Goal: Navigation & Orientation: Find specific page/section

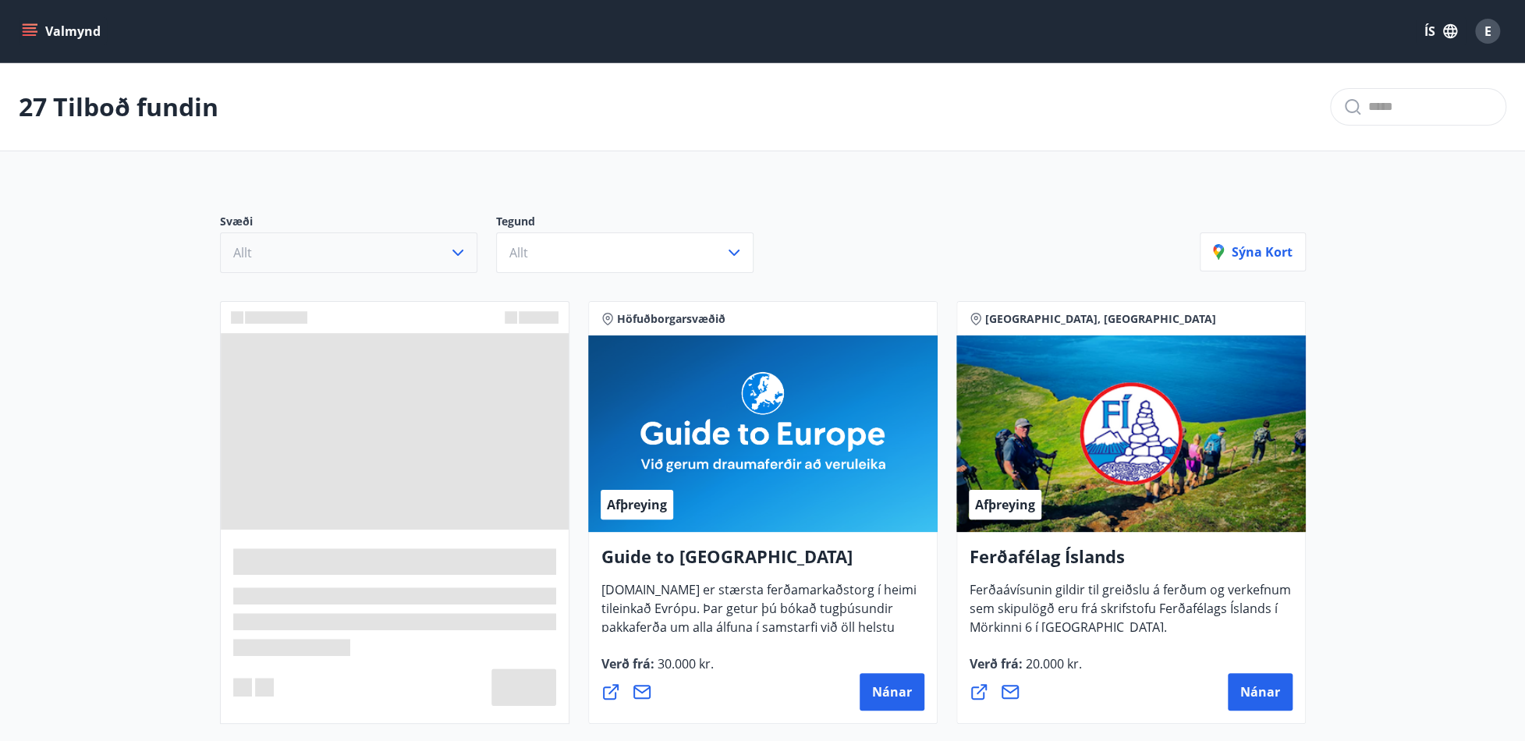
click at [463, 259] on icon "button" at bounding box center [457, 252] width 19 height 19
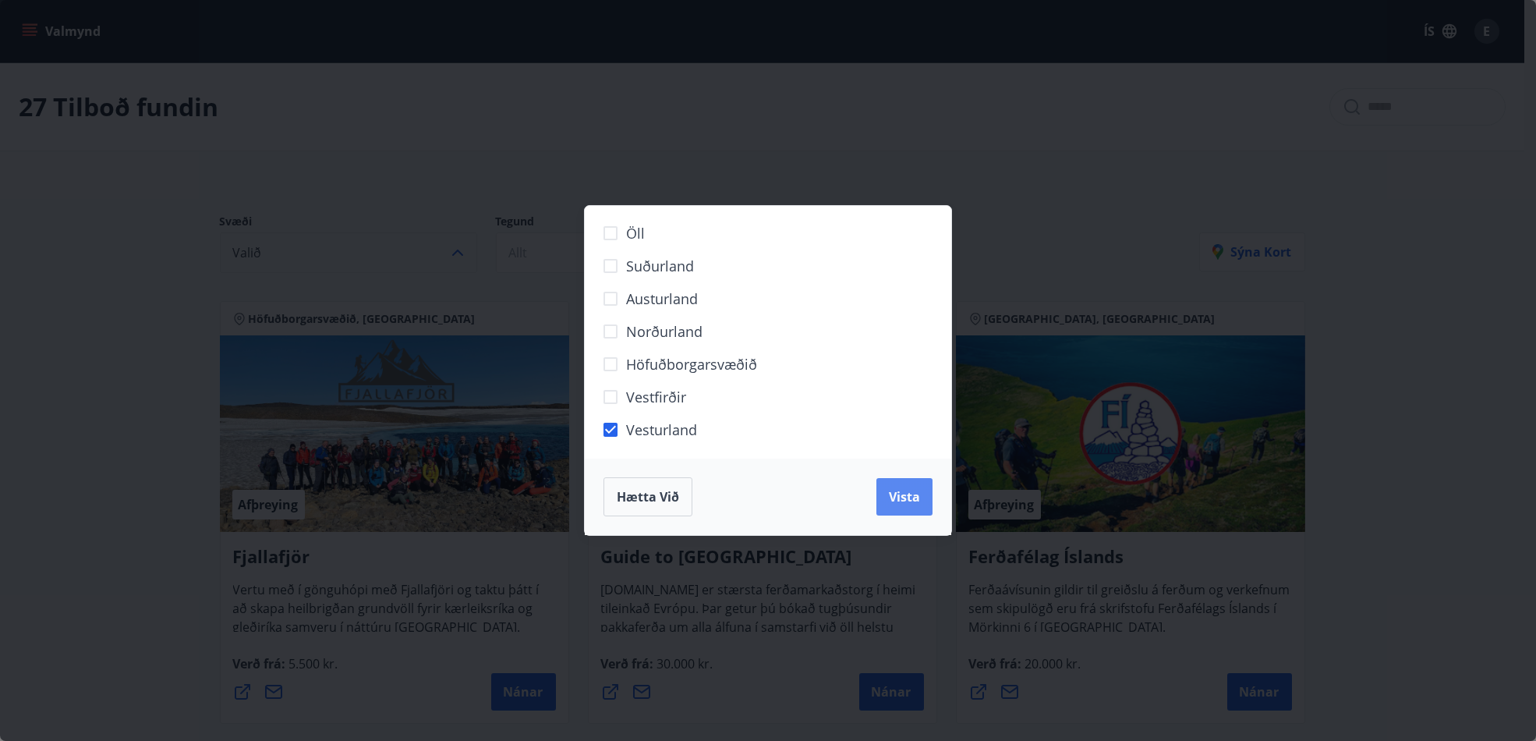
click at [908, 491] on span "Vista" at bounding box center [904, 496] width 31 height 17
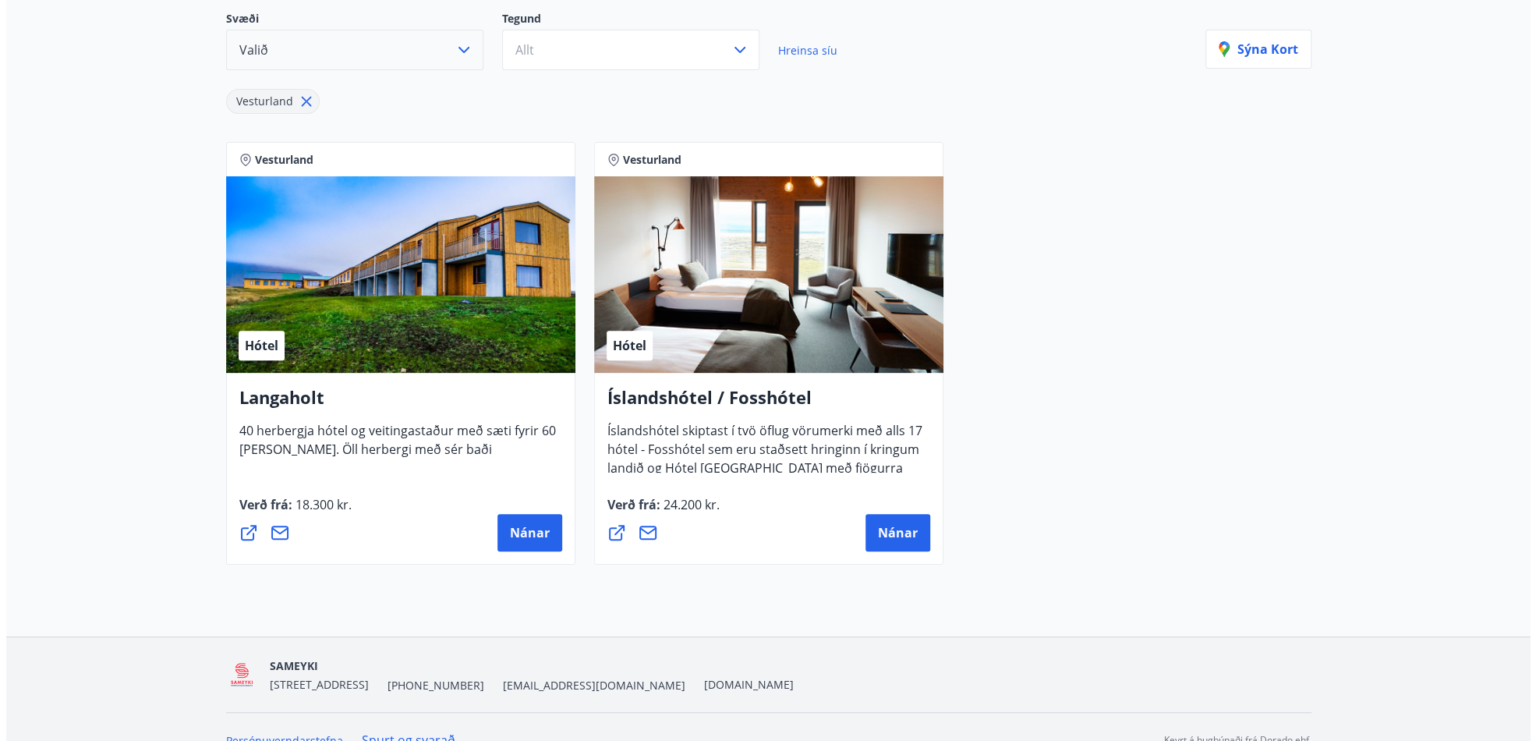
scroll to position [229, 0]
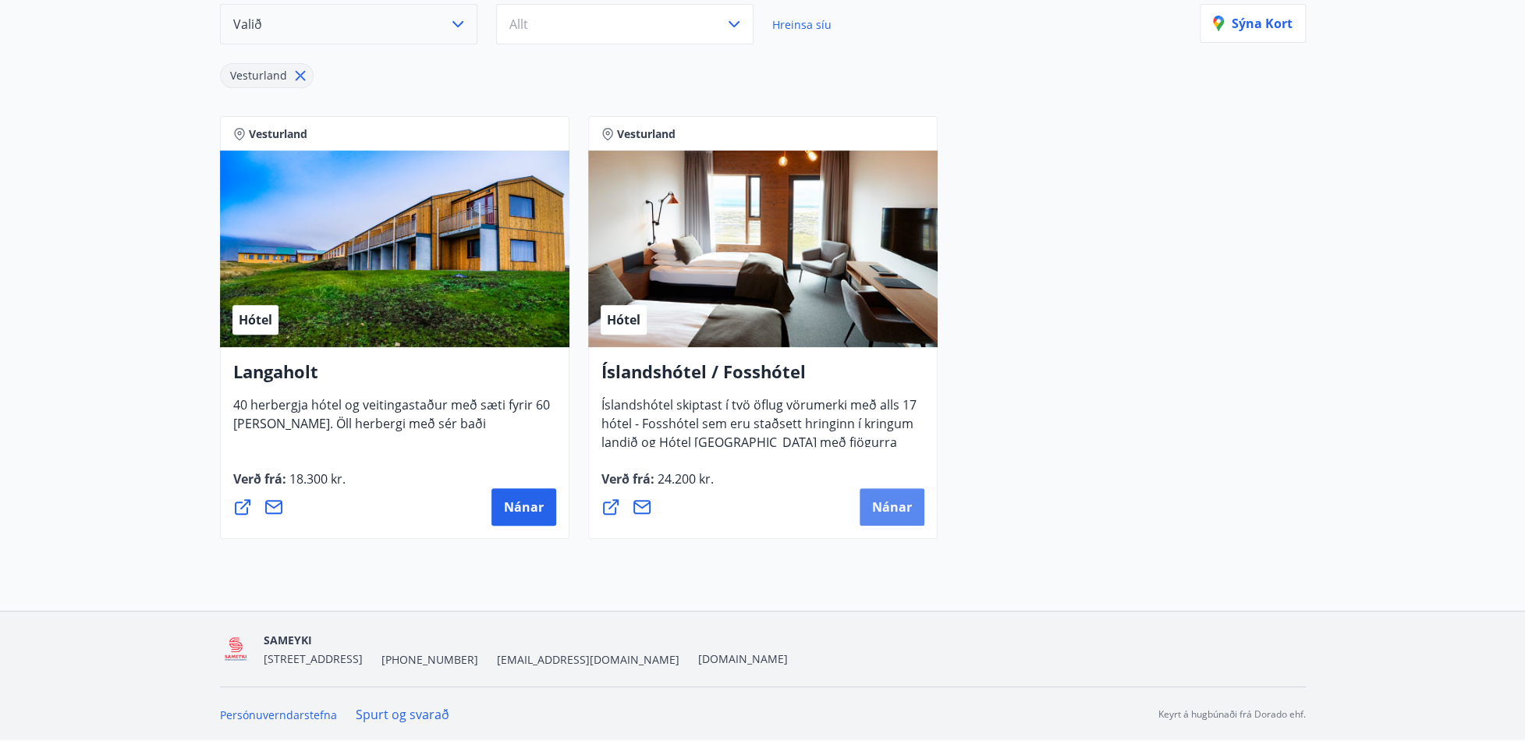
click at [891, 502] on span "Nánar" at bounding box center [892, 506] width 40 height 17
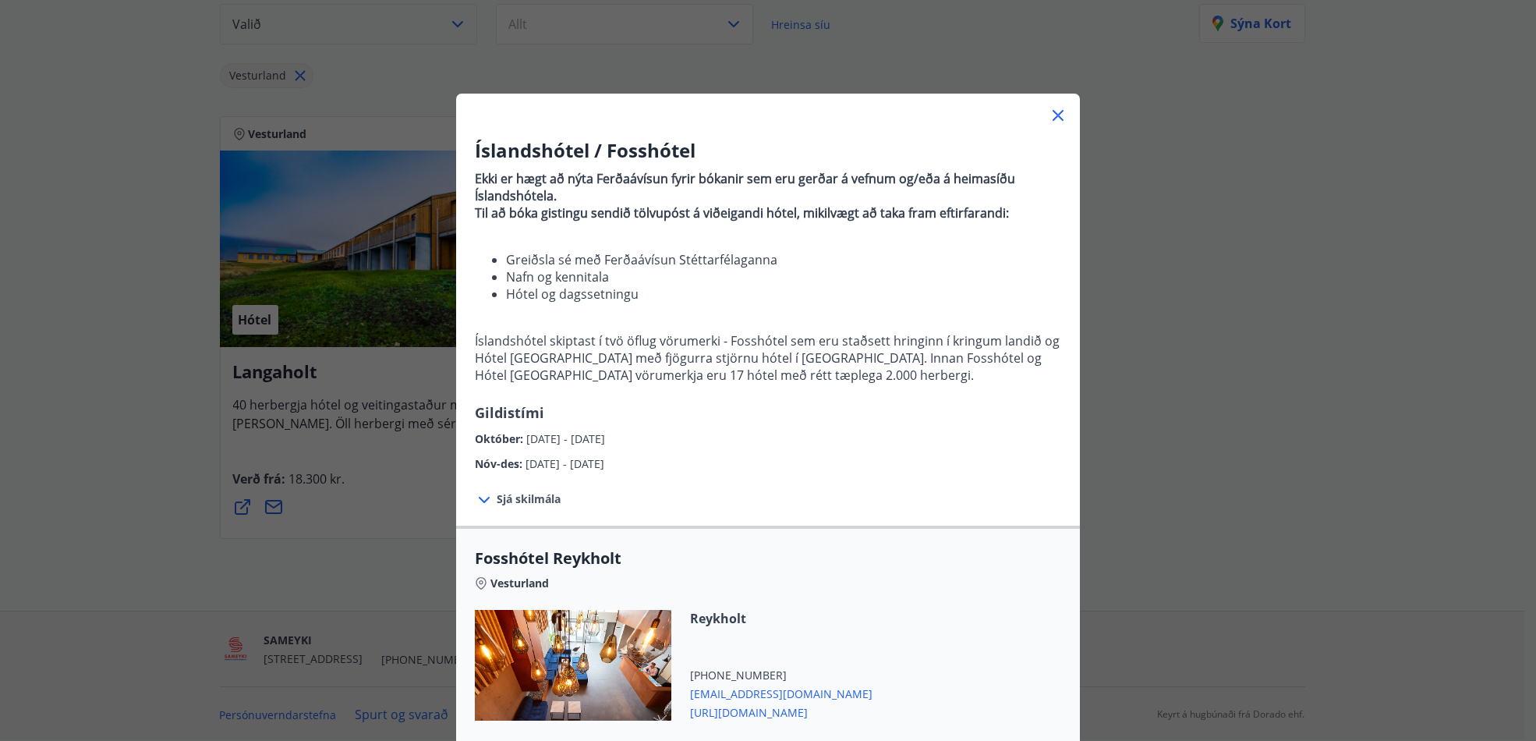
click at [483, 500] on icon at bounding box center [484, 500] width 19 height 19
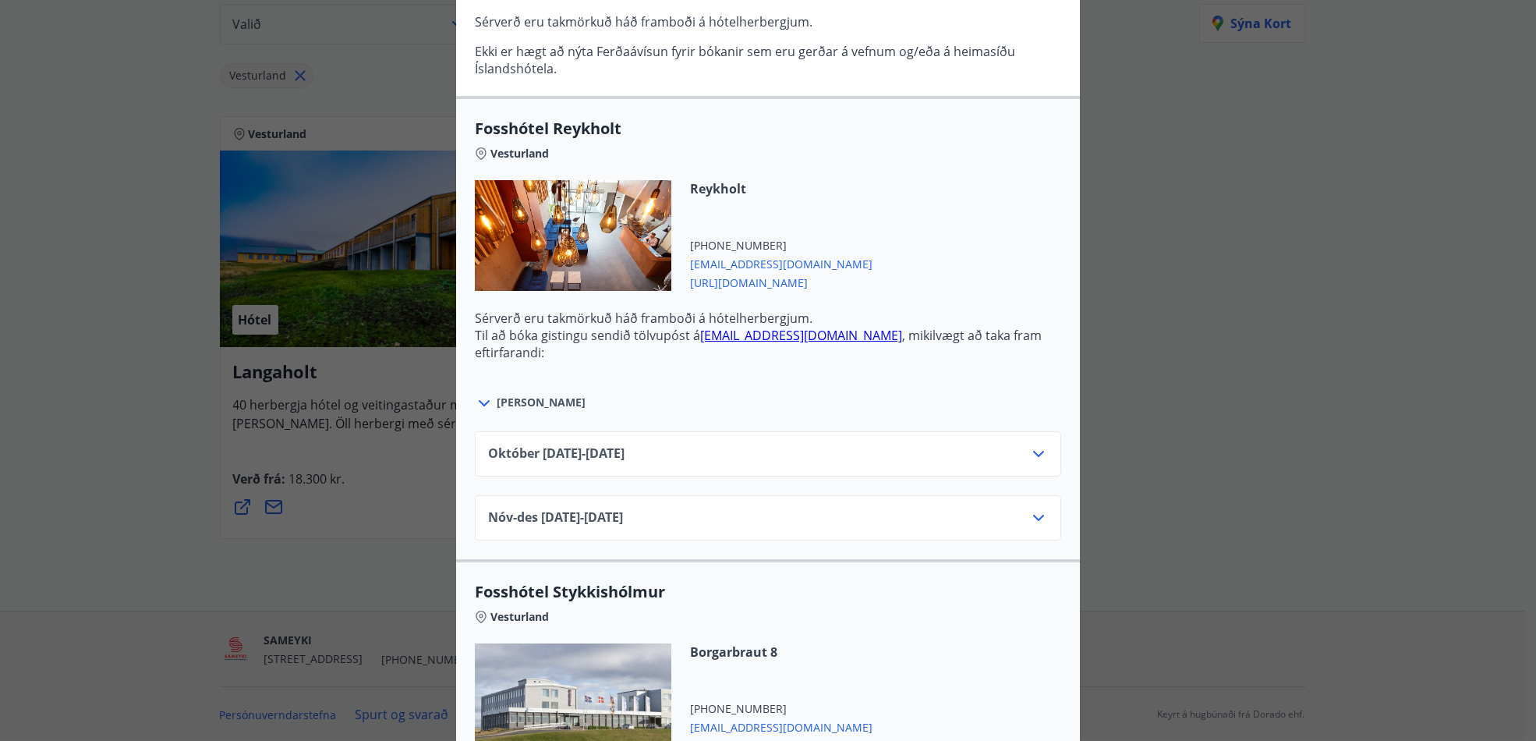
scroll to position [624, 0]
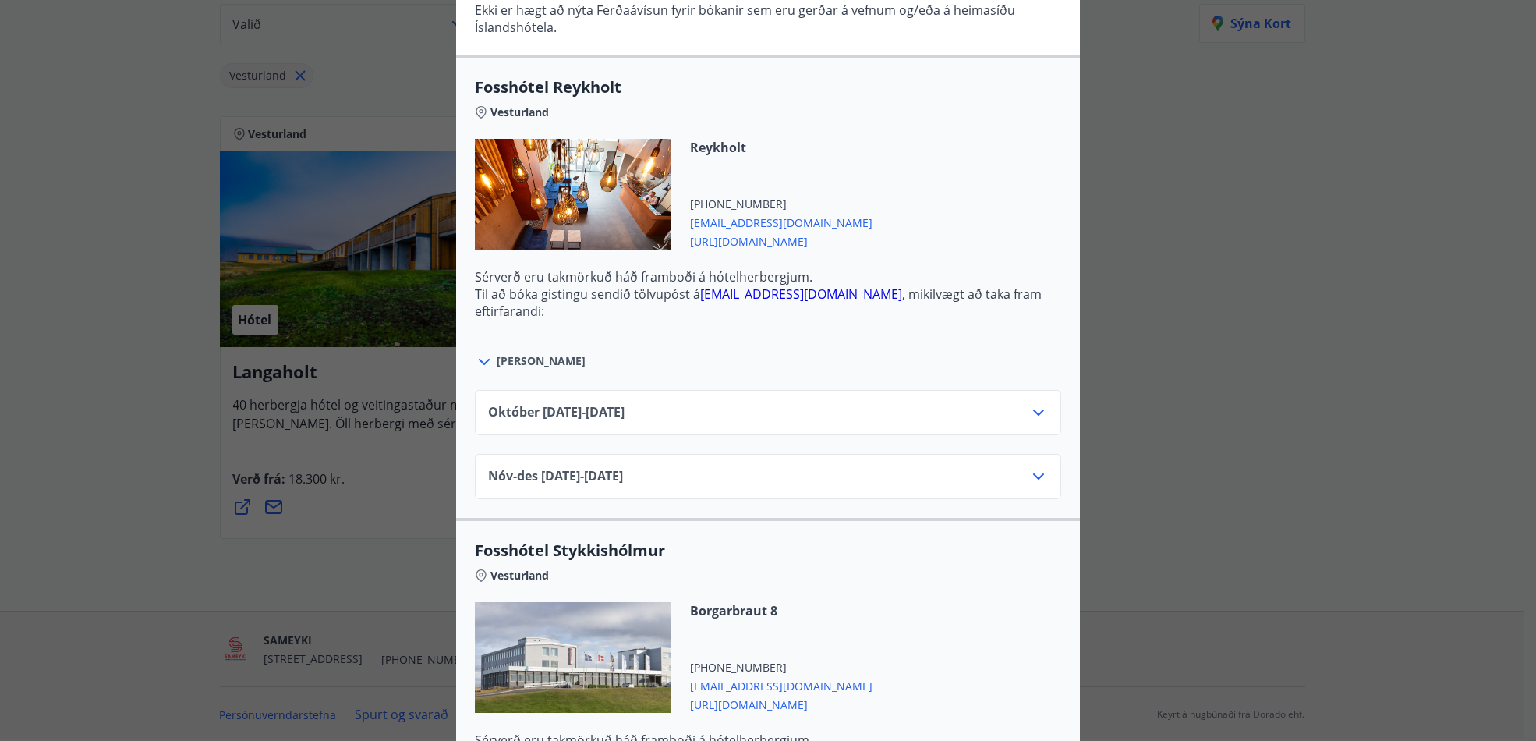
click at [1033, 474] on icon at bounding box center [1038, 476] width 11 height 6
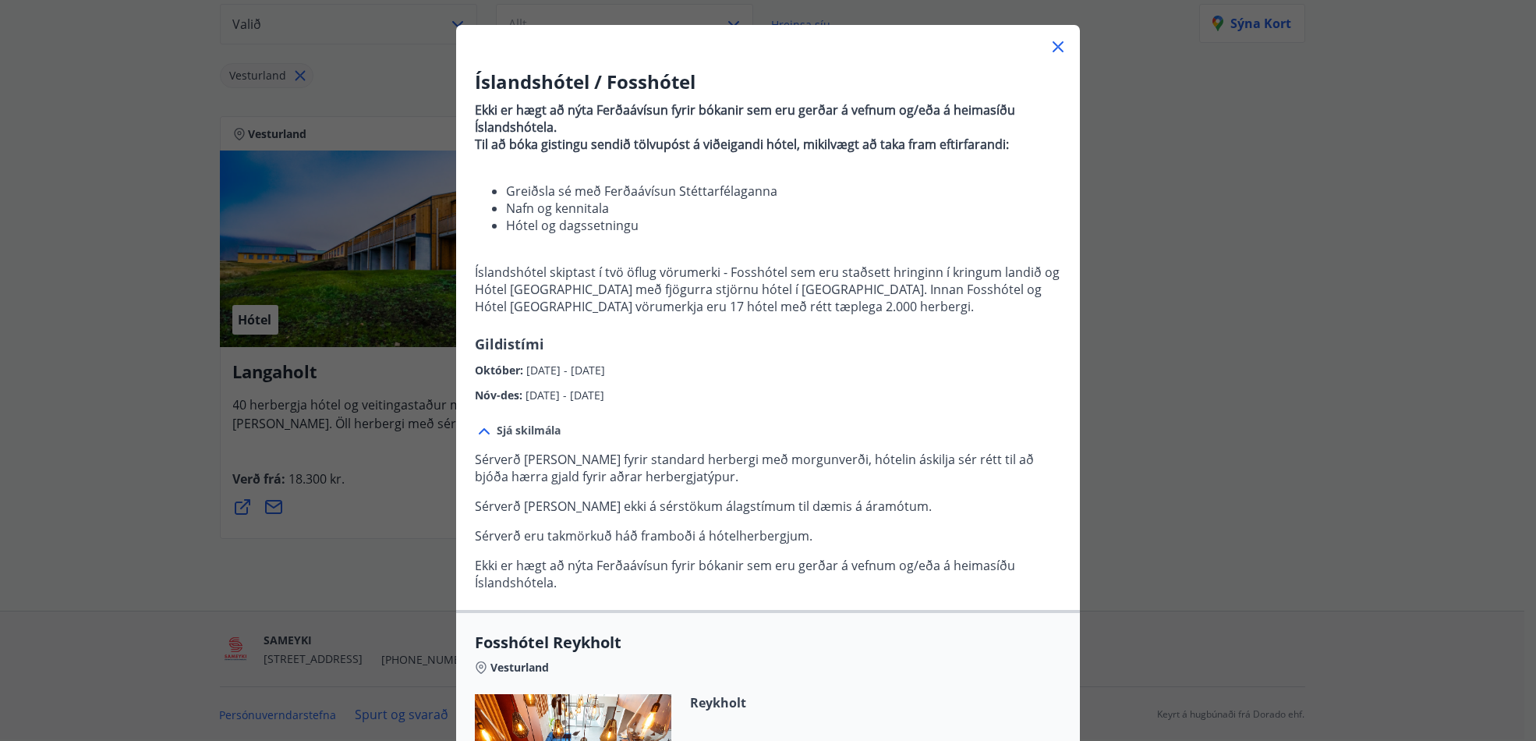
scroll to position [0, 0]
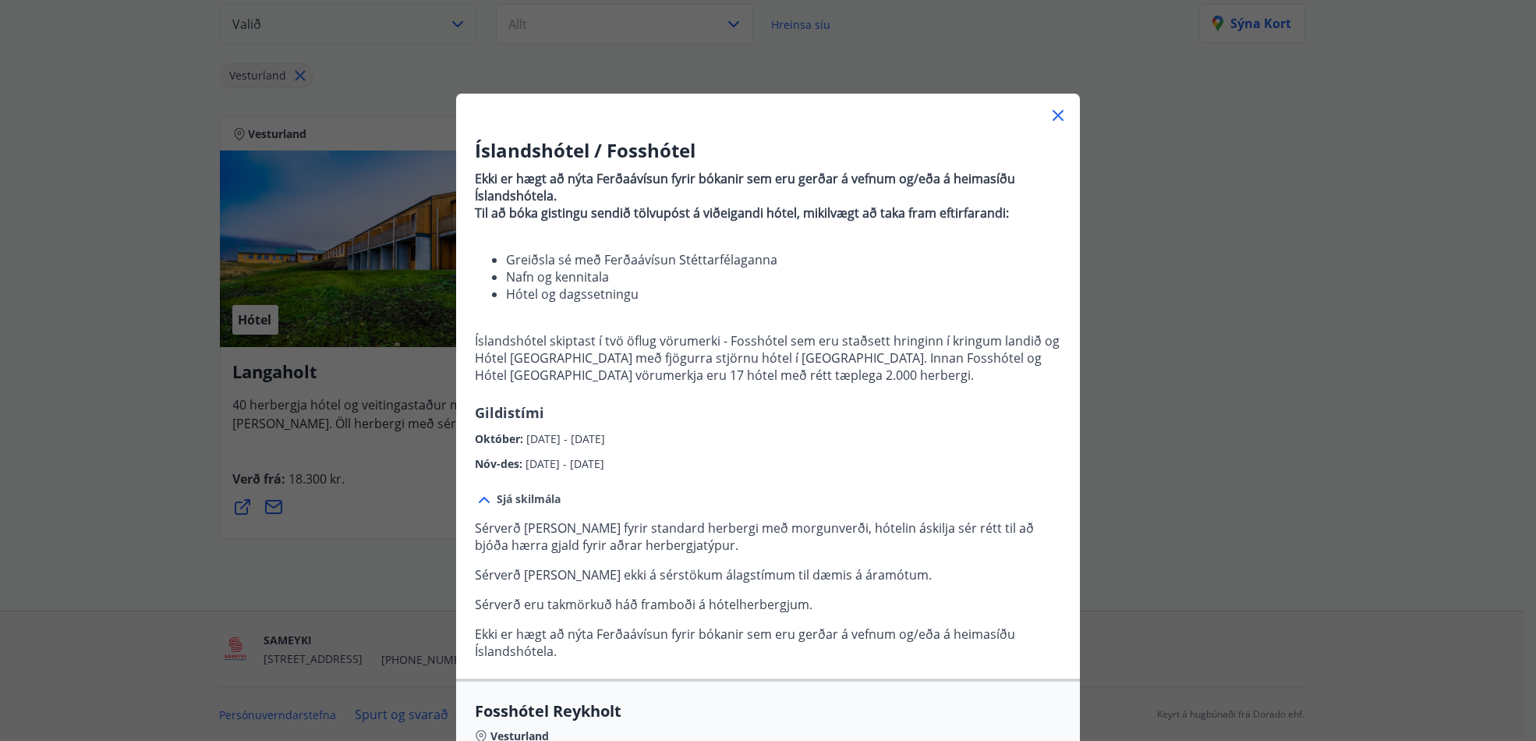
click at [1050, 111] on icon at bounding box center [1058, 115] width 19 height 19
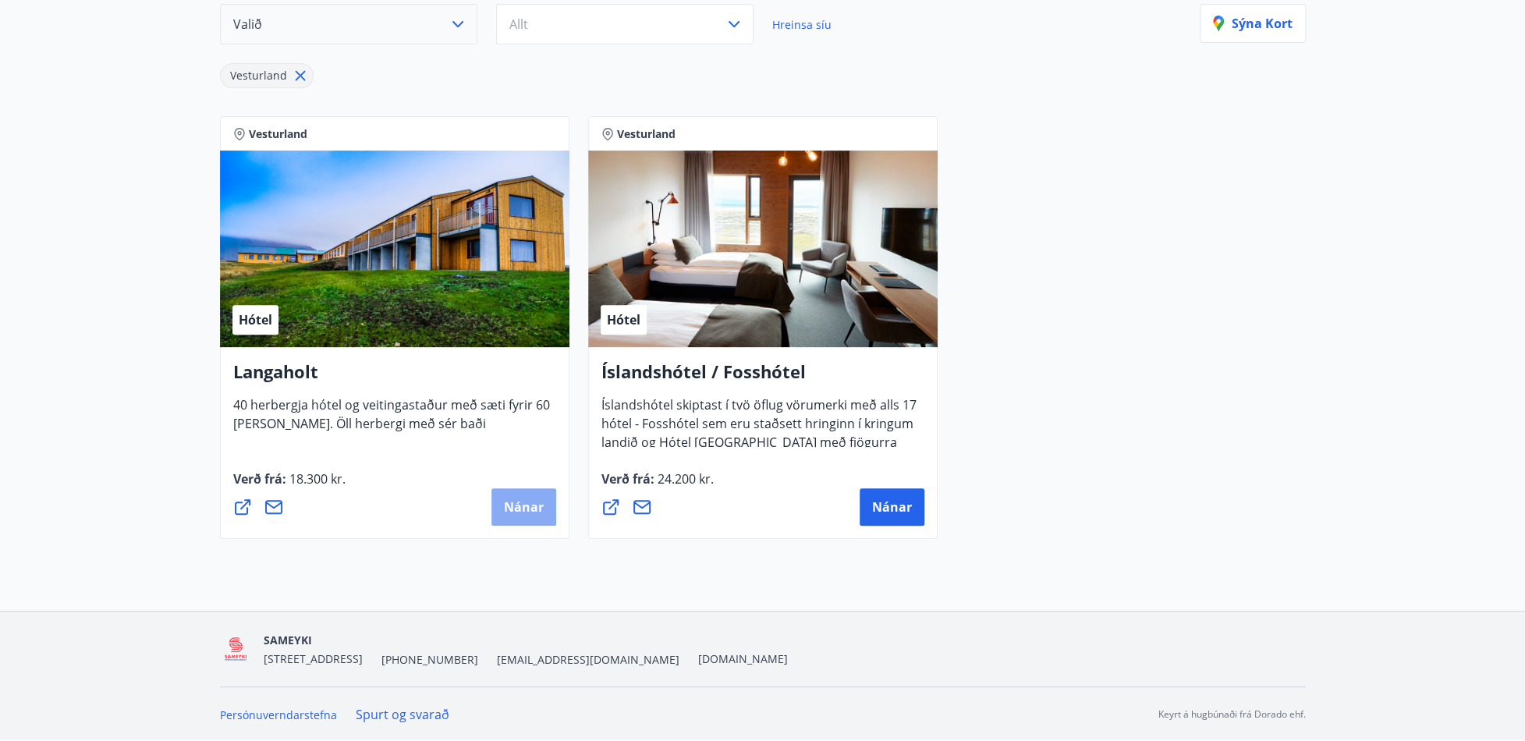
click at [512, 503] on span "Nánar" at bounding box center [524, 506] width 40 height 17
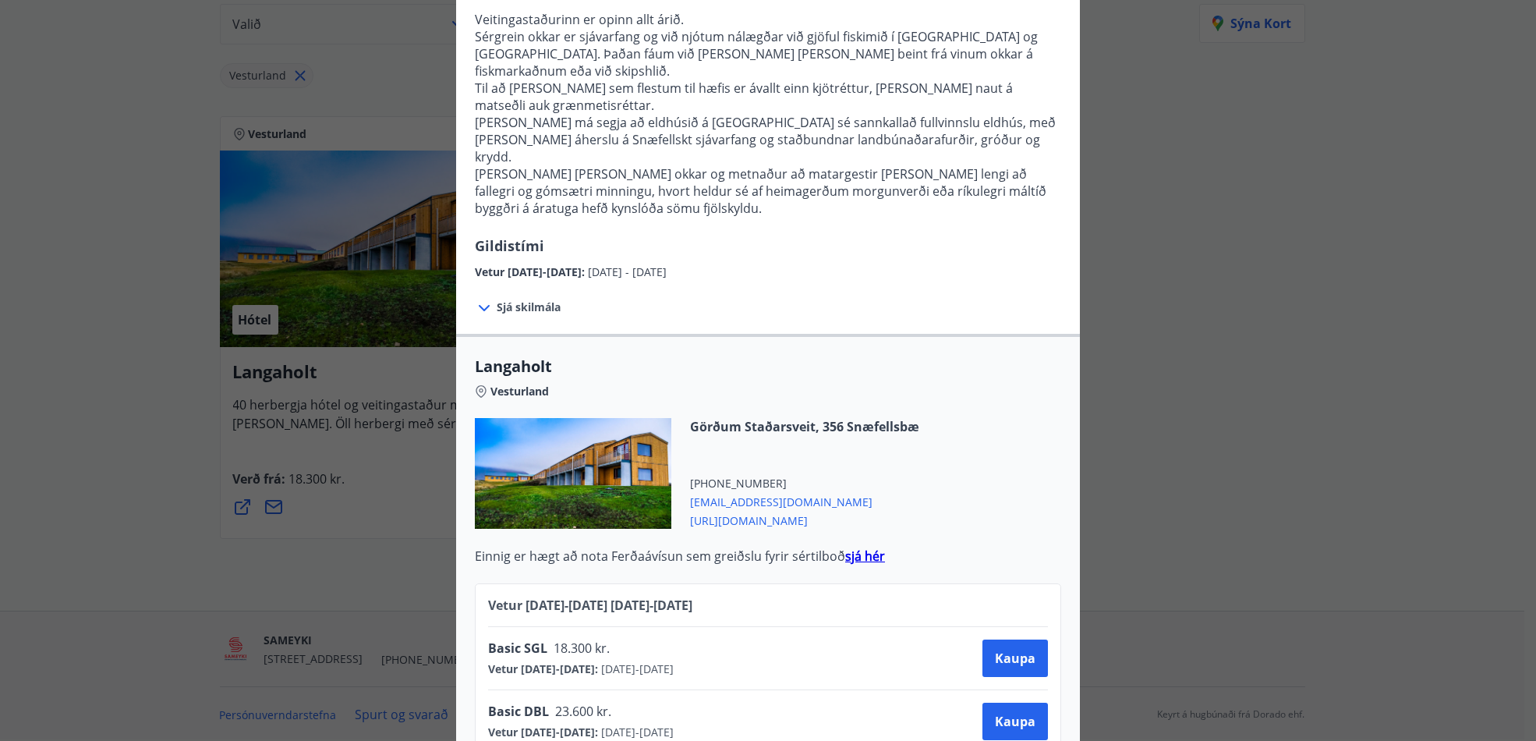
scroll to position [384, 0]
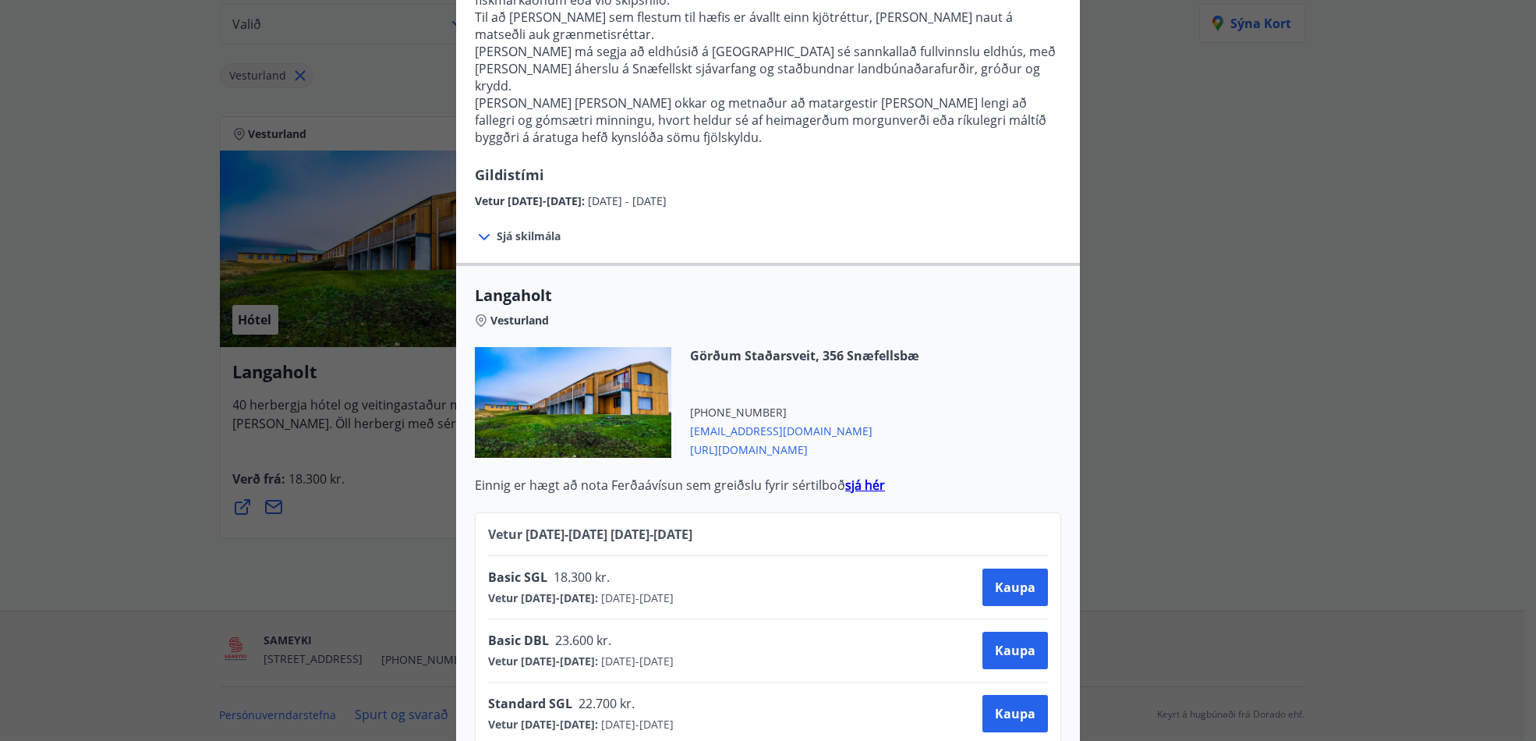
click at [725, 439] on span "[URL][DOMAIN_NAME]" at bounding box center [804, 448] width 229 height 19
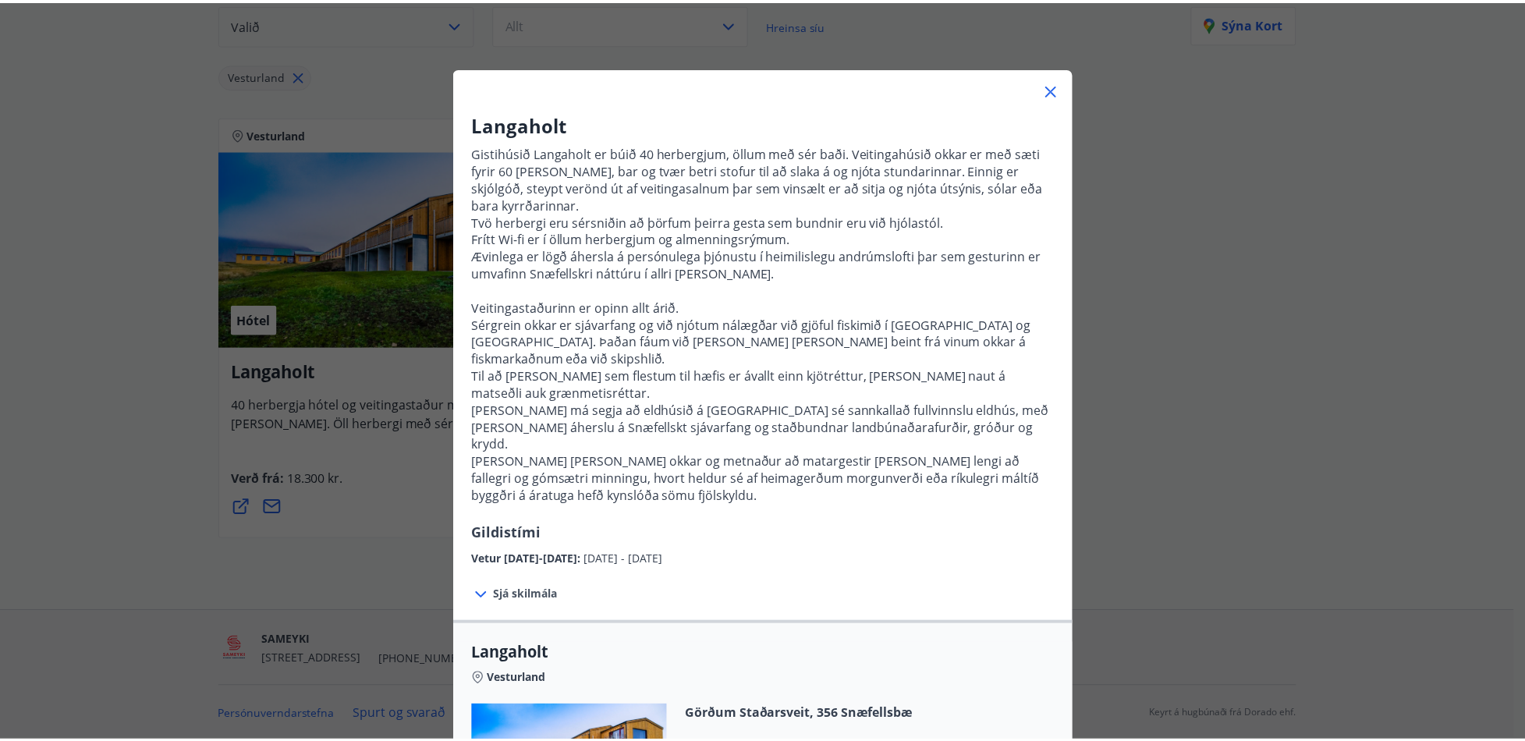
scroll to position [0, 0]
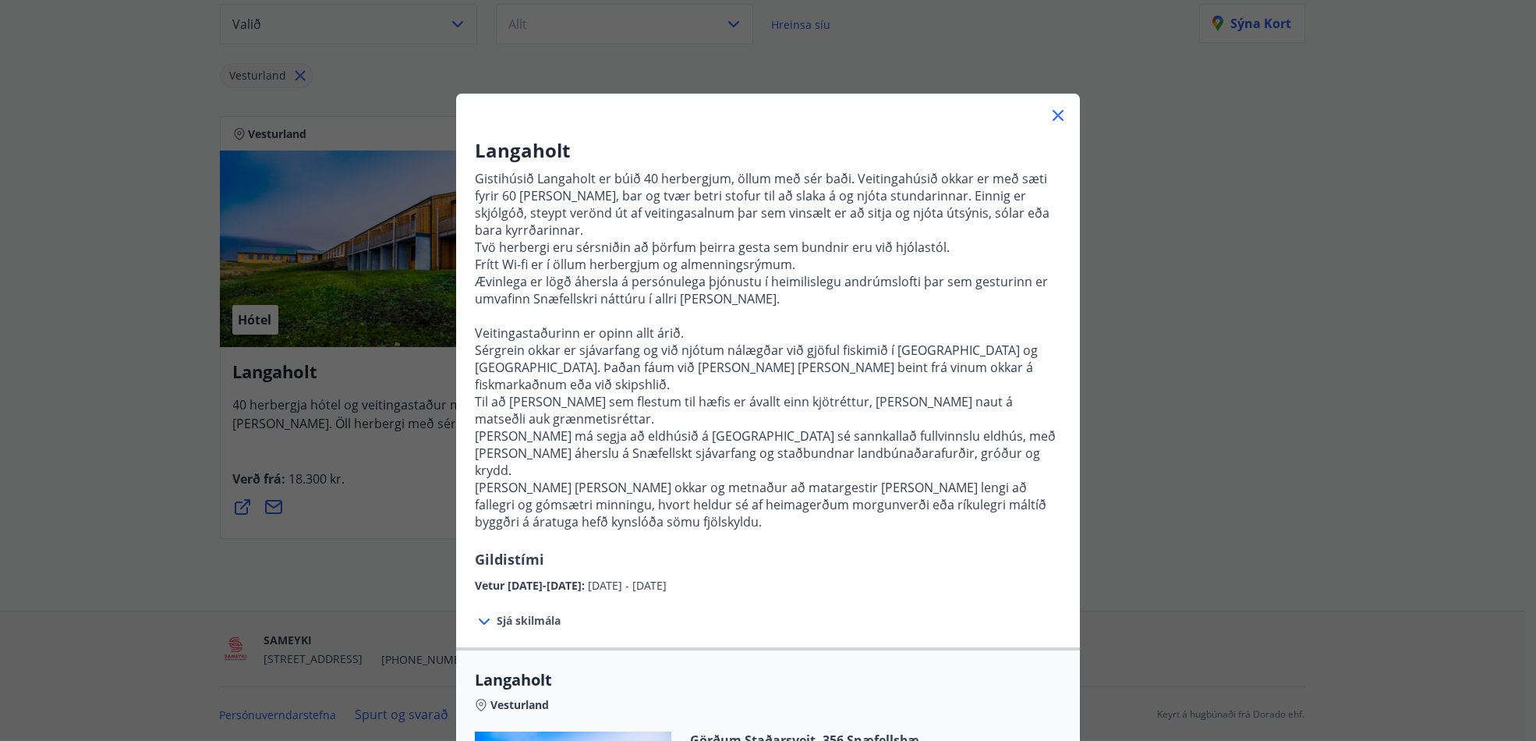
click at [1055, 112] on icon at bounding box center [1058, 115] width 11 height 11
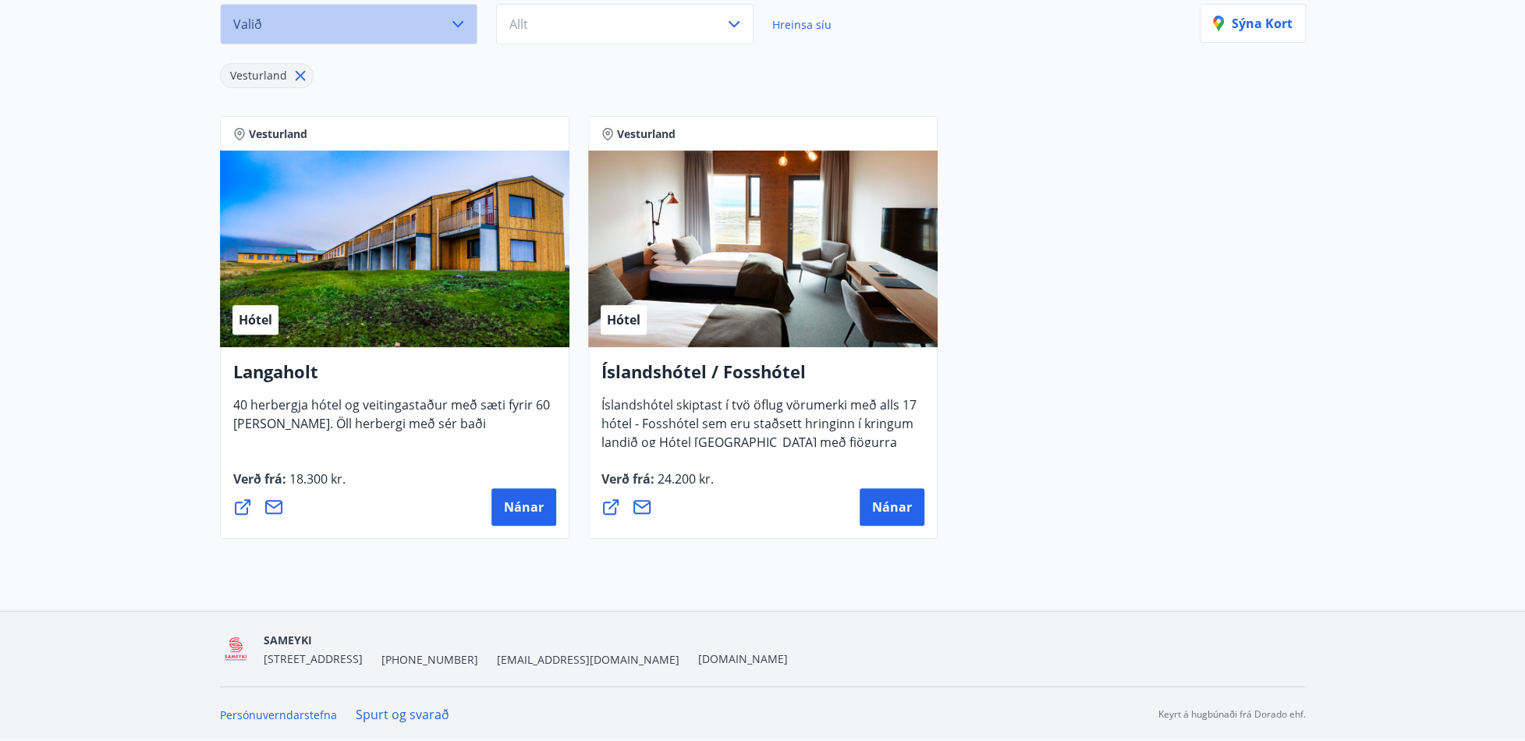
click at [457, 26] on icon "button" at bounding box center [457, 24] width 11 height 6
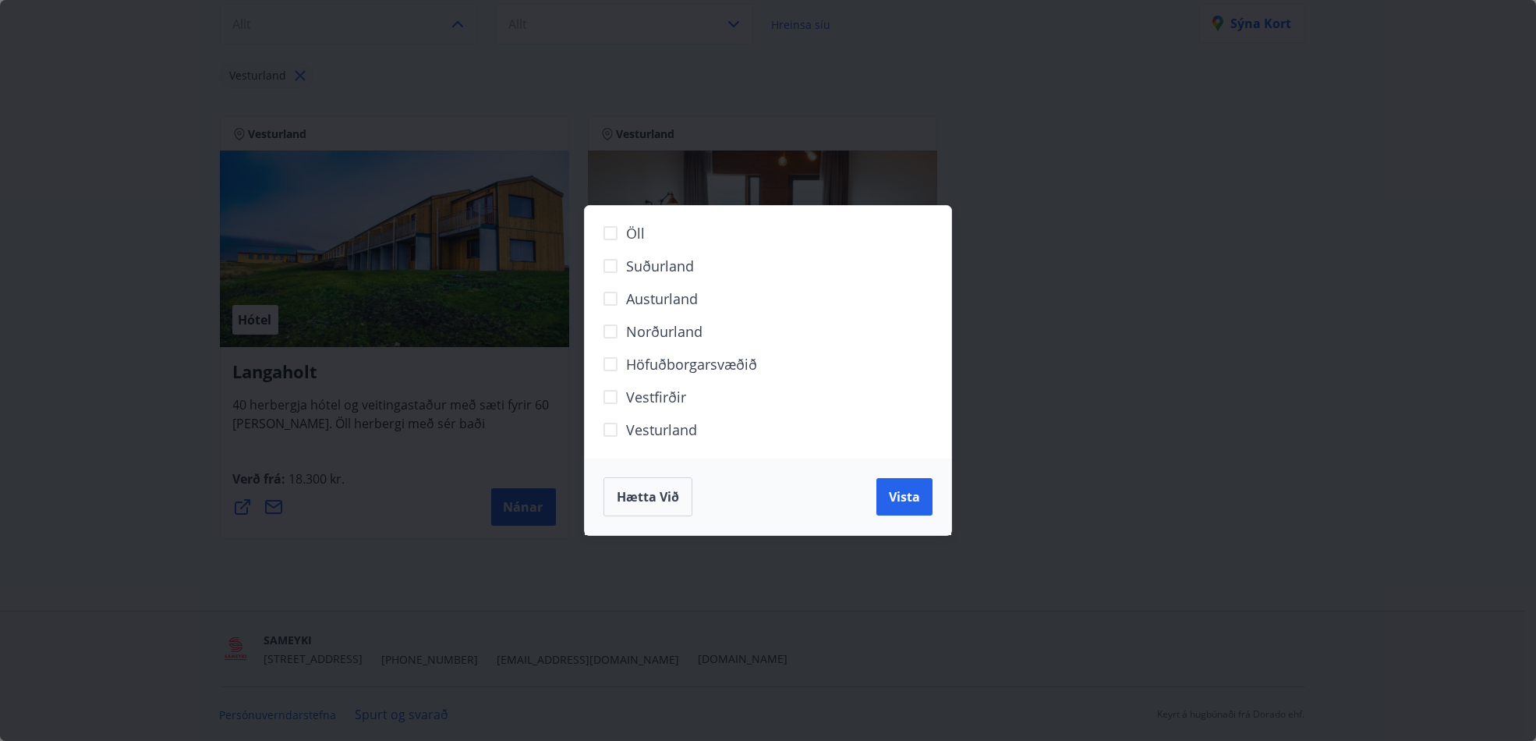
click at [643, 498] on span "Hætta við" at bounding box center [648, 496] width 62 height 17
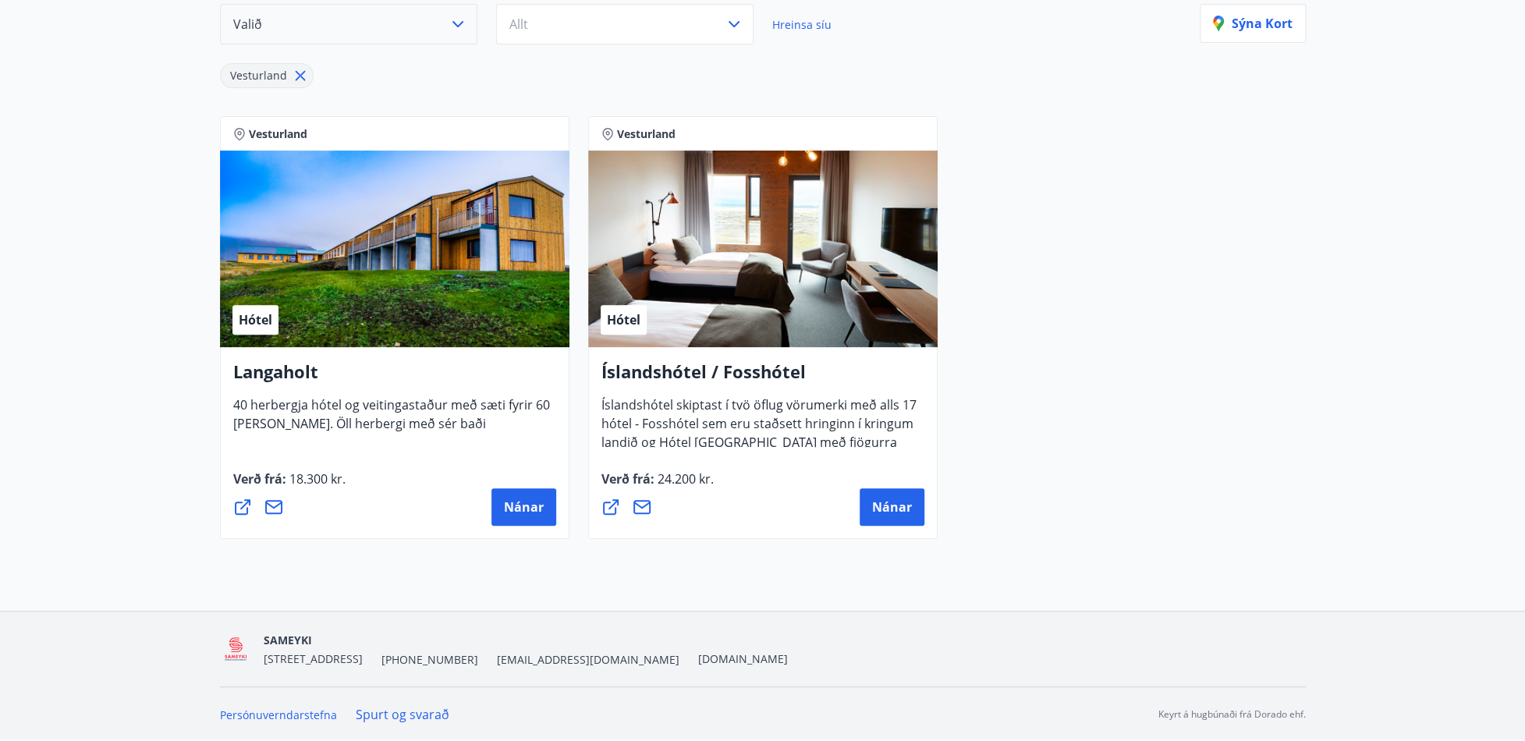
click at [301, 74] on icon at bounding box center [300, 75] width 17 height 17
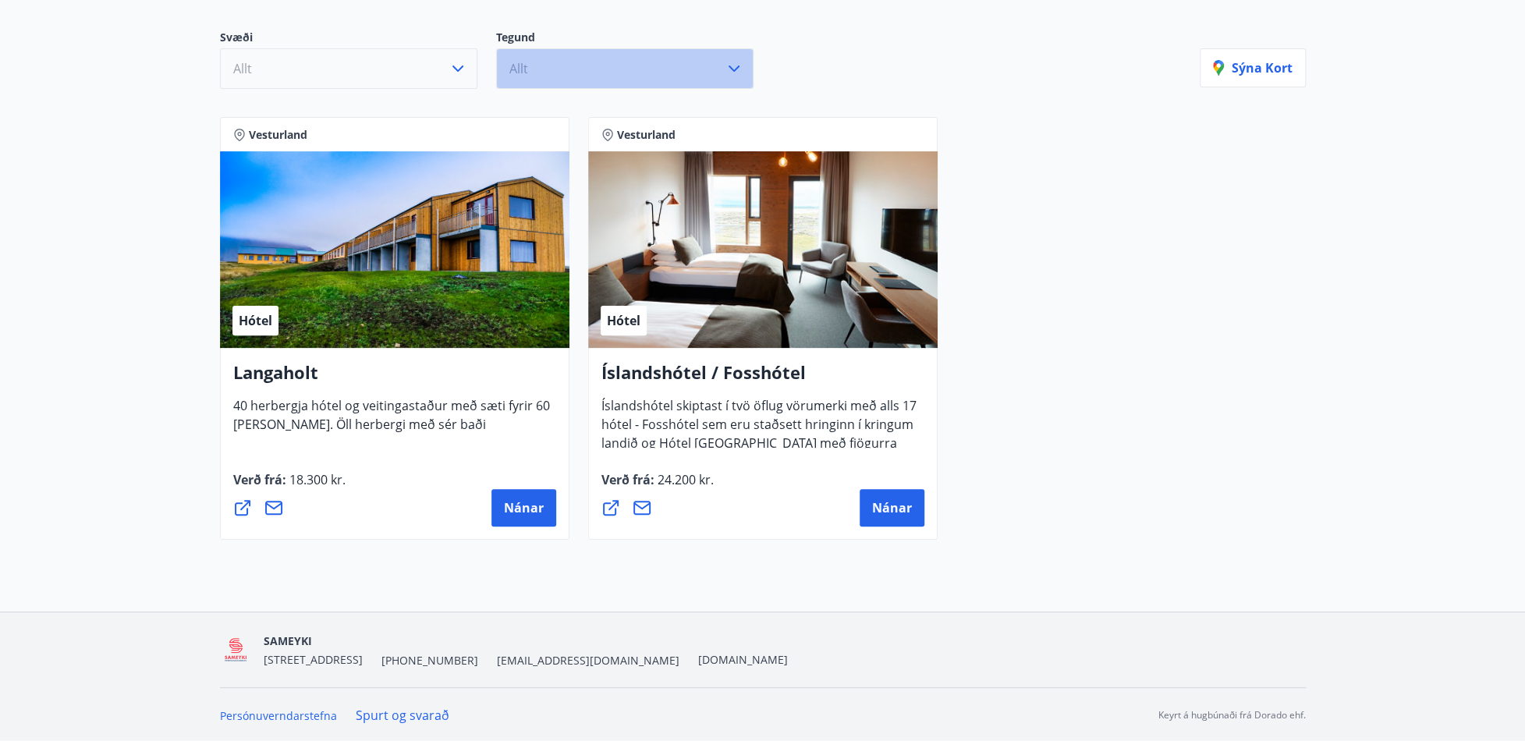
click at [739, 62] on icon "button" at bounding box center [733, 68] width 19 height 19
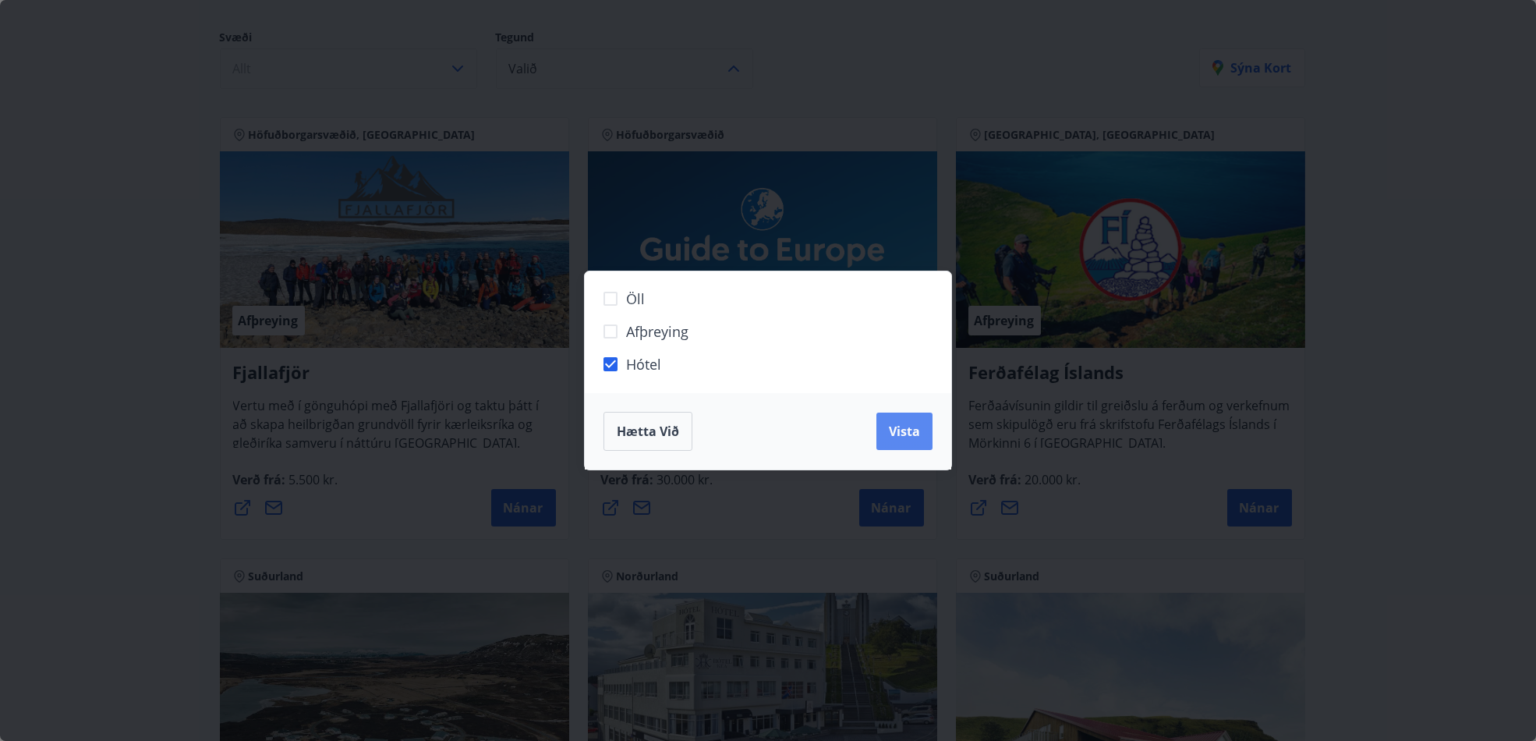
click at [907, 426] on span "Vista" at bounding box center [904, 431] width 31 height 17
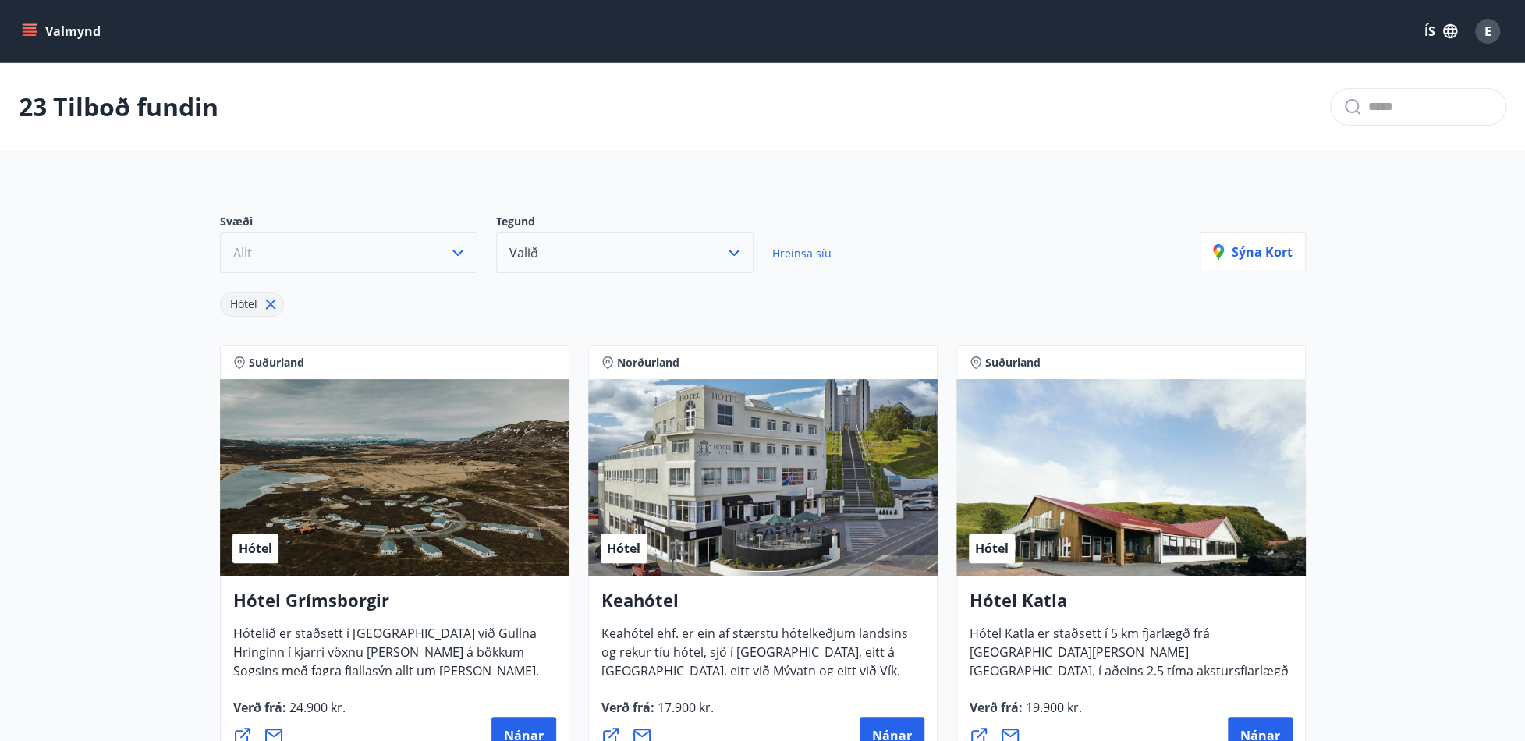
click at [24, 28] on icon "menu" at bounding box center [30, 28] width 14 height 2
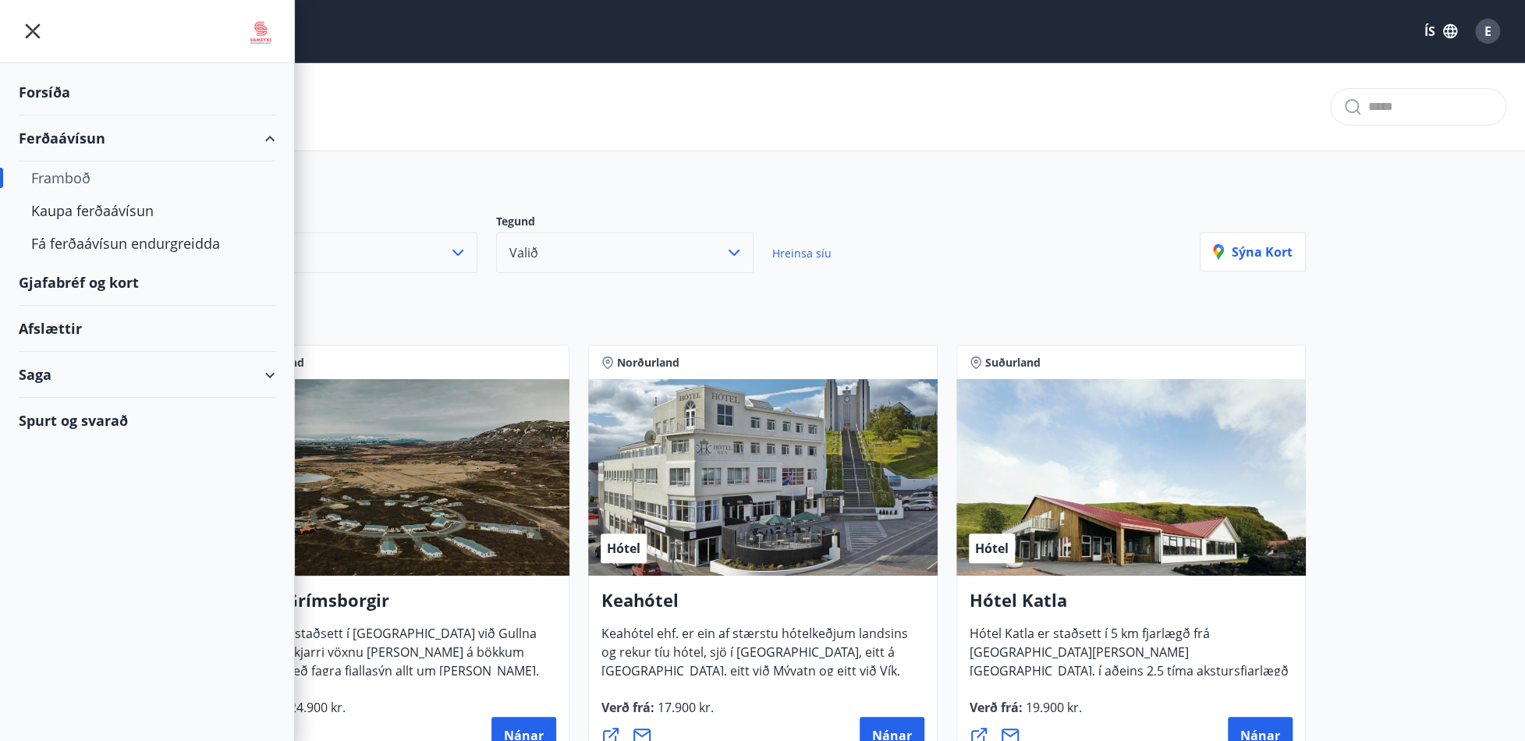
click at [269, 373] on div "Saga" at bounding box center [147, 375] width 257 height 46
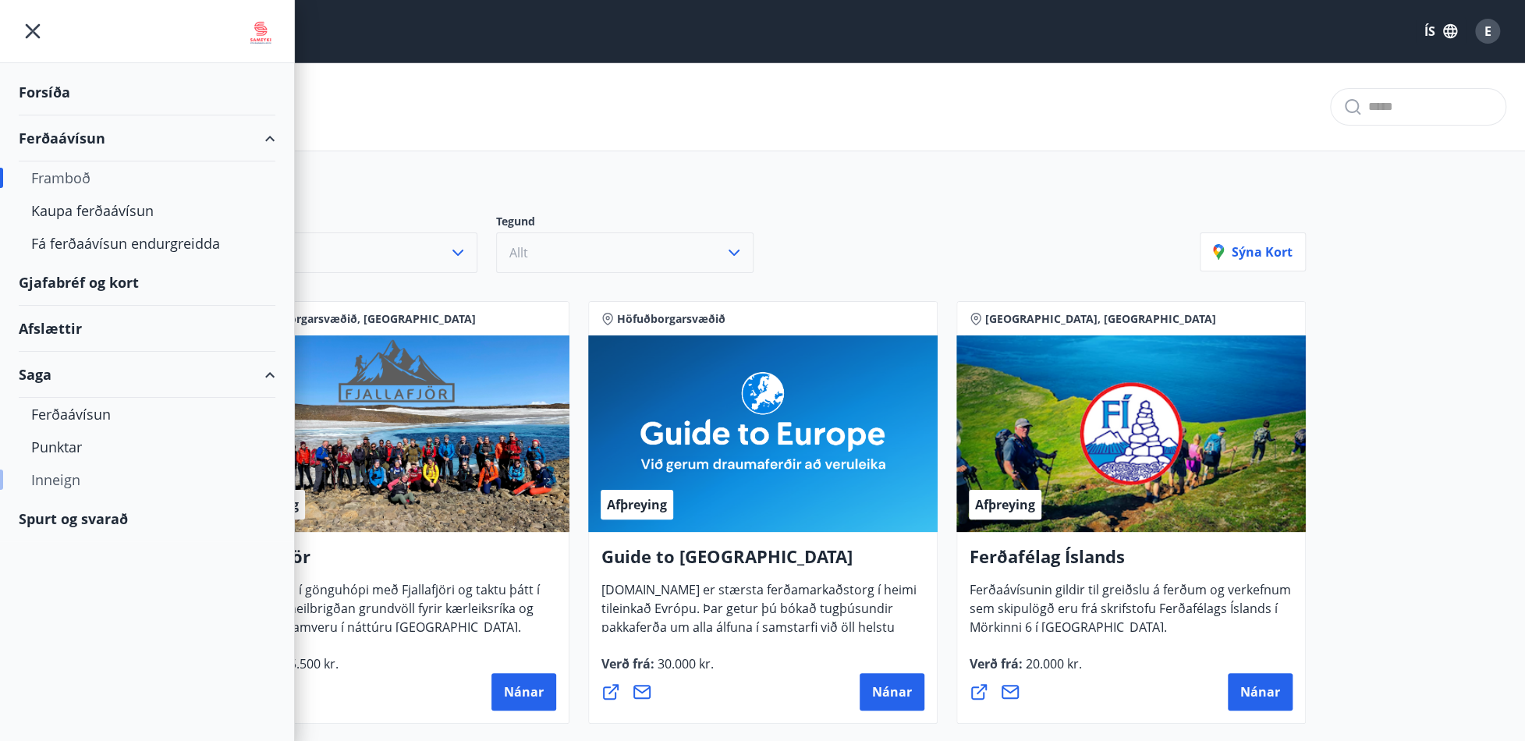
click at [50, 482] on div "Inneign" at bounding box center [147, 479] width 232 height 33
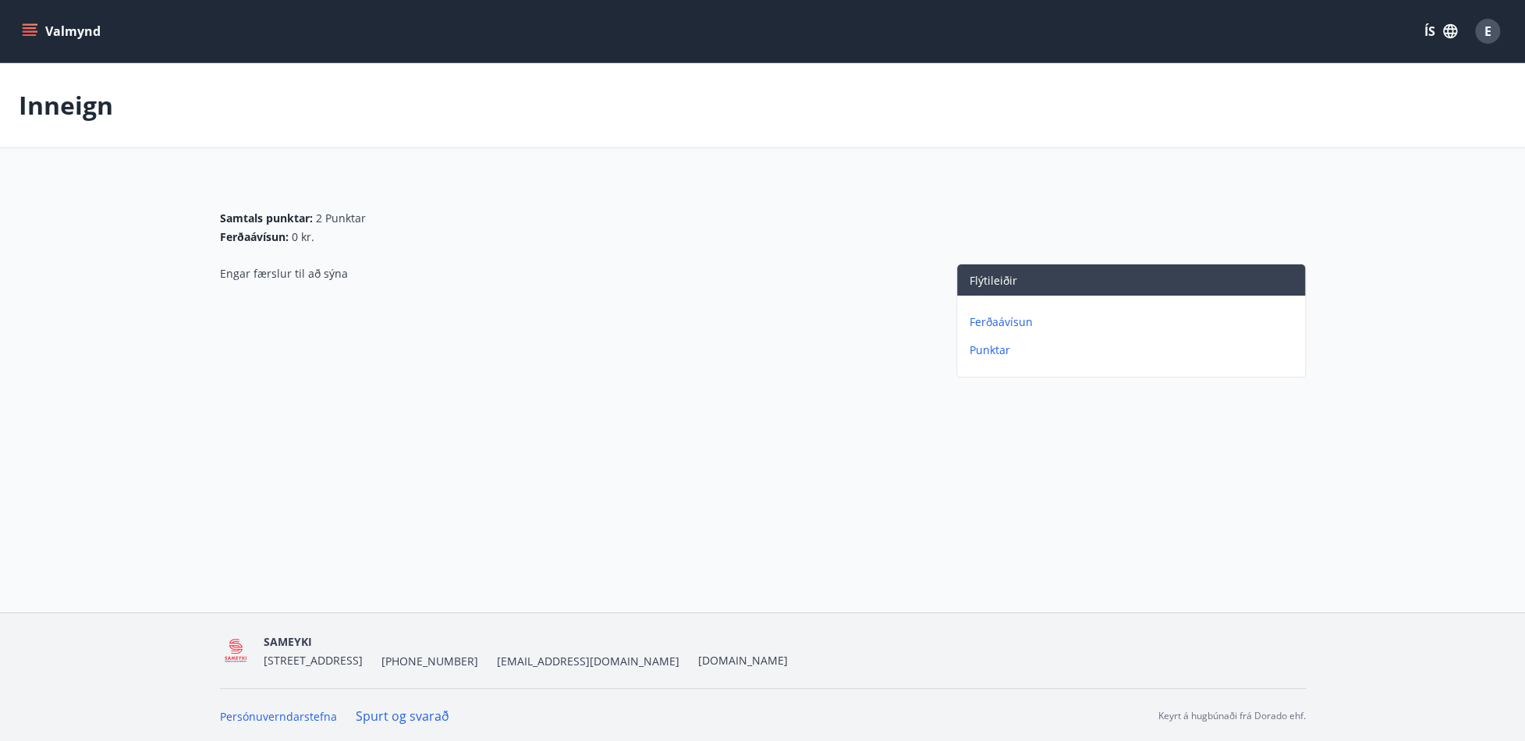
click at [26, 30] on icon "menu" at bounding box center [31, 31] width 17 height 2
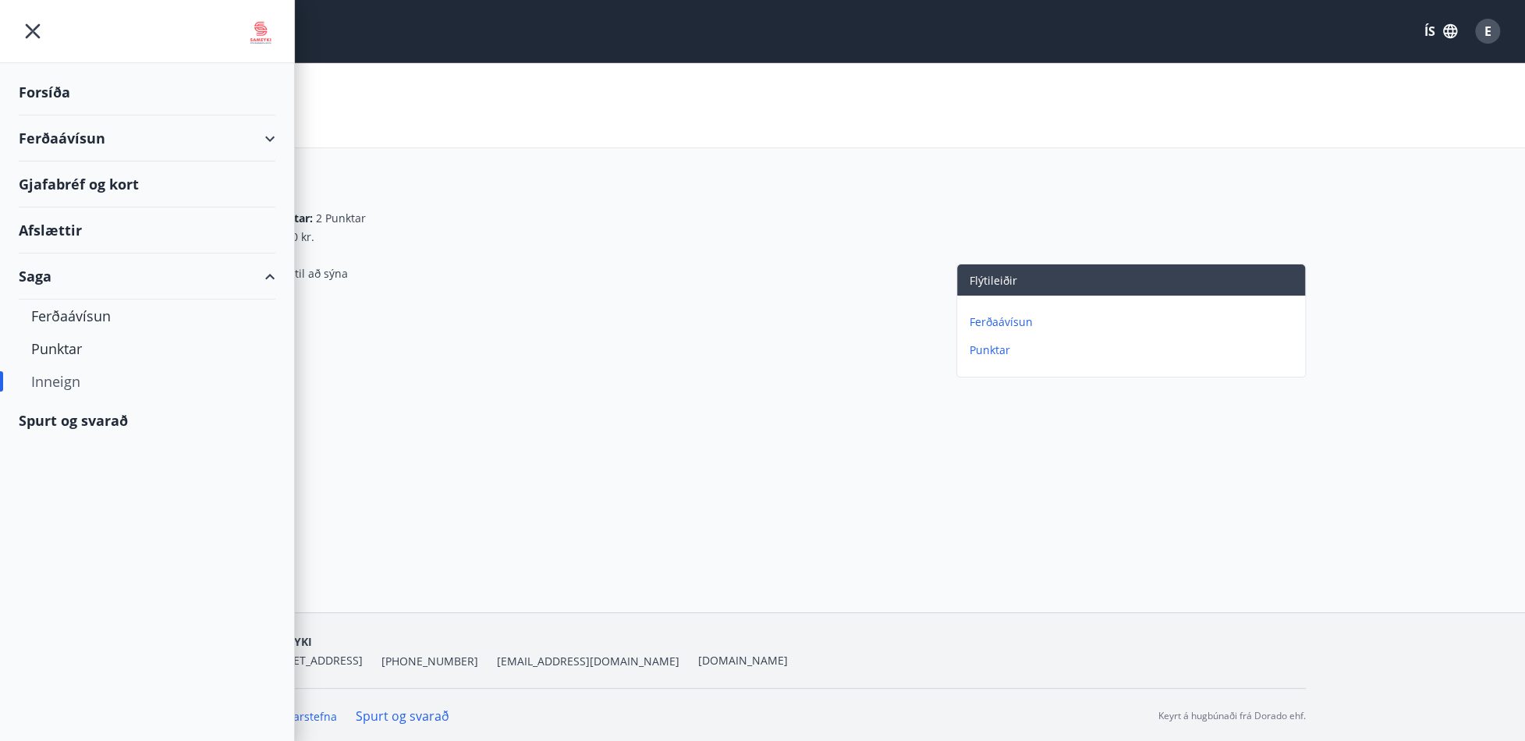
click at [55, 229] on div "Afslættir" at bounding box center [147, 230] width 257 height 46
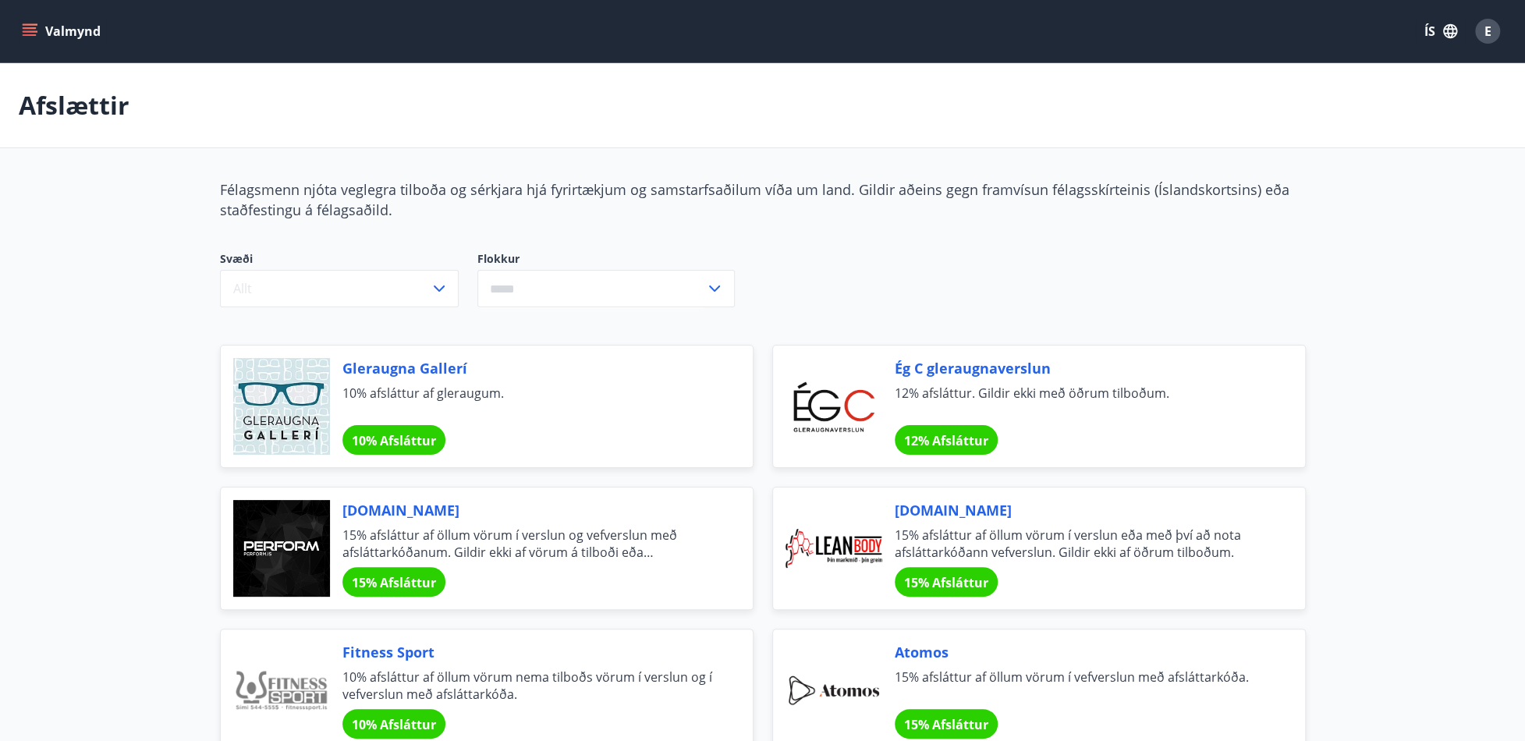
click at [24, 24] on icon "menu" at bounding box center [31, 25] width 17 height 2
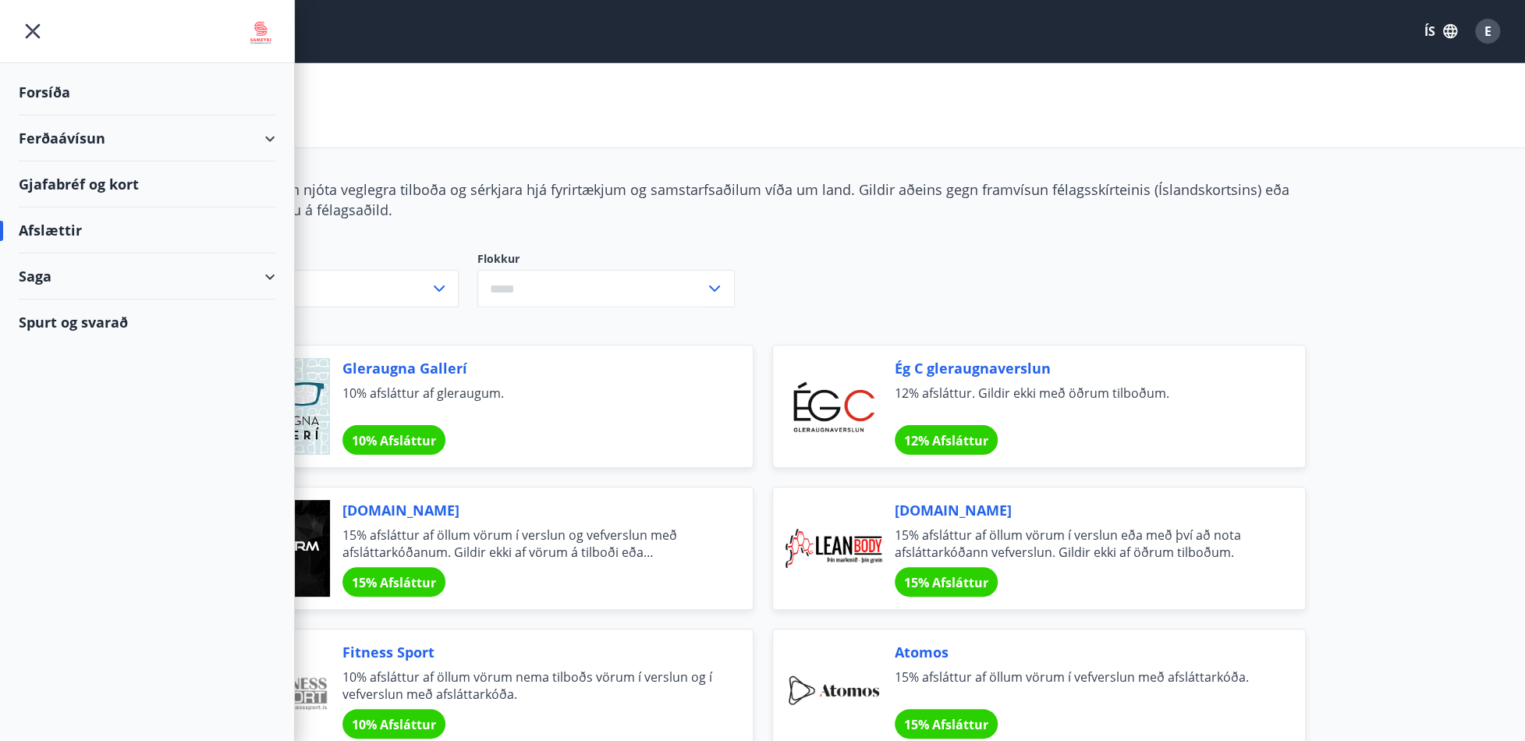
click at [271, 126] on div "Ferðaávísun" at bounding box center [147, 138] width 257 height 46
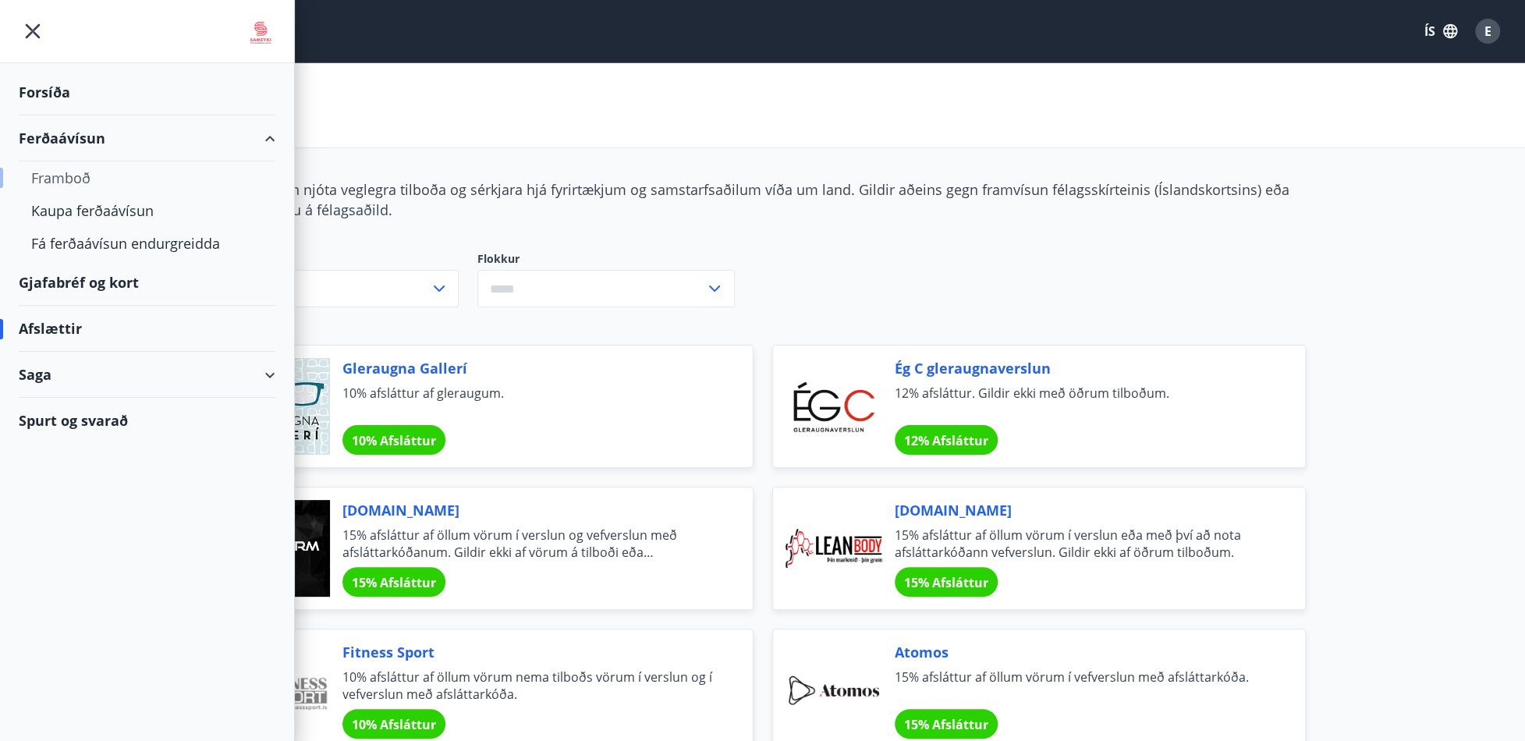
click at [67, 175] on div "Framboð" at bounding box center [147, 177] width 232 height 33
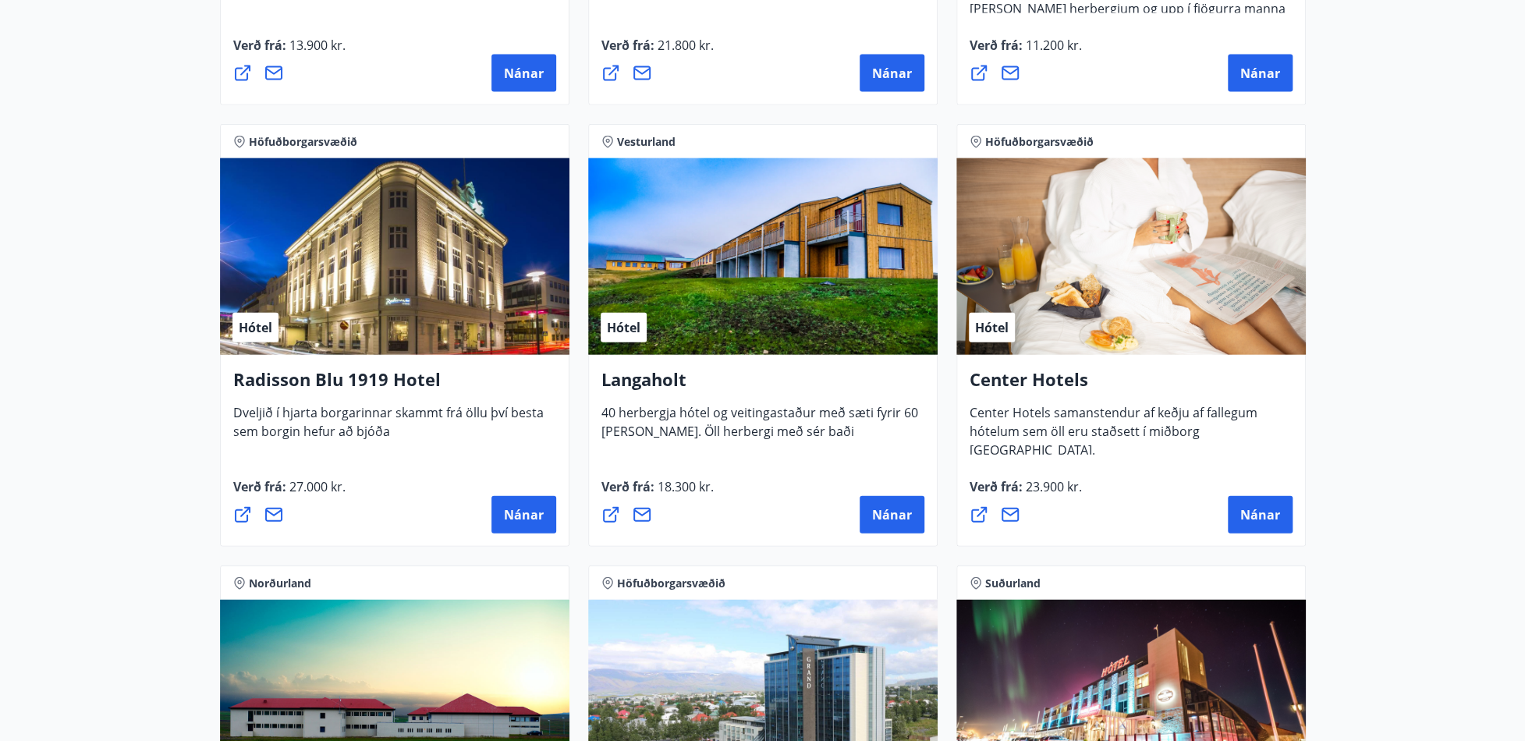
scroll to position [2496, 0]
